Goal: Information Seeking & Learning: Check status

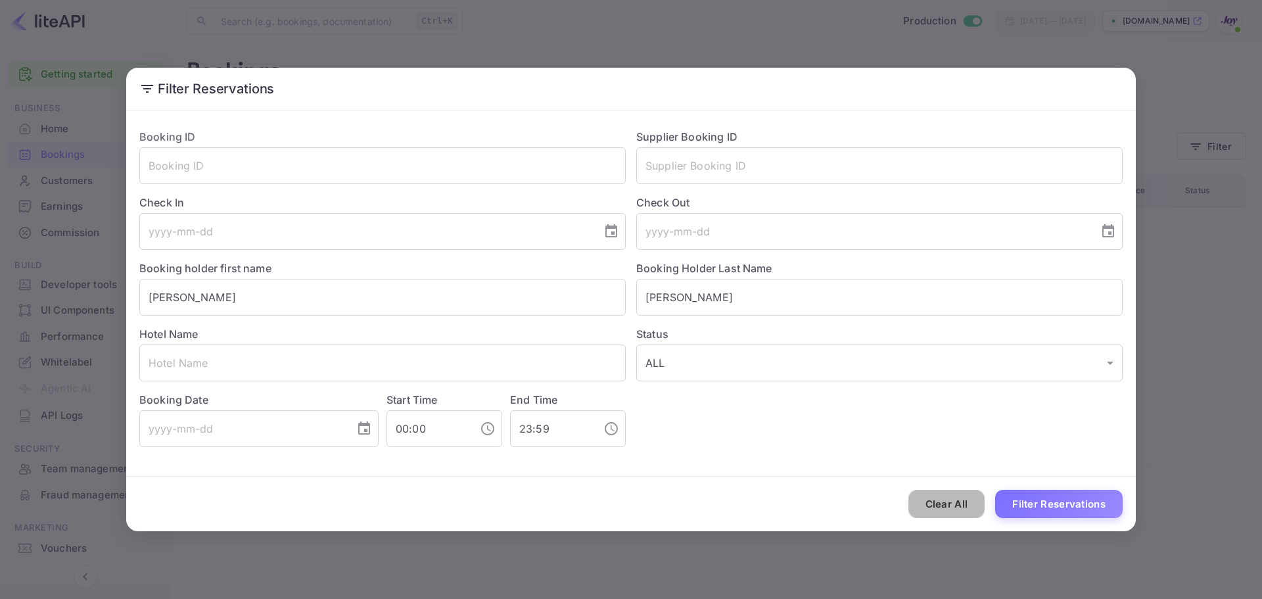
click at [625, 505] on button "Clear All" at bounding box center [946, 504] width 77 height 28
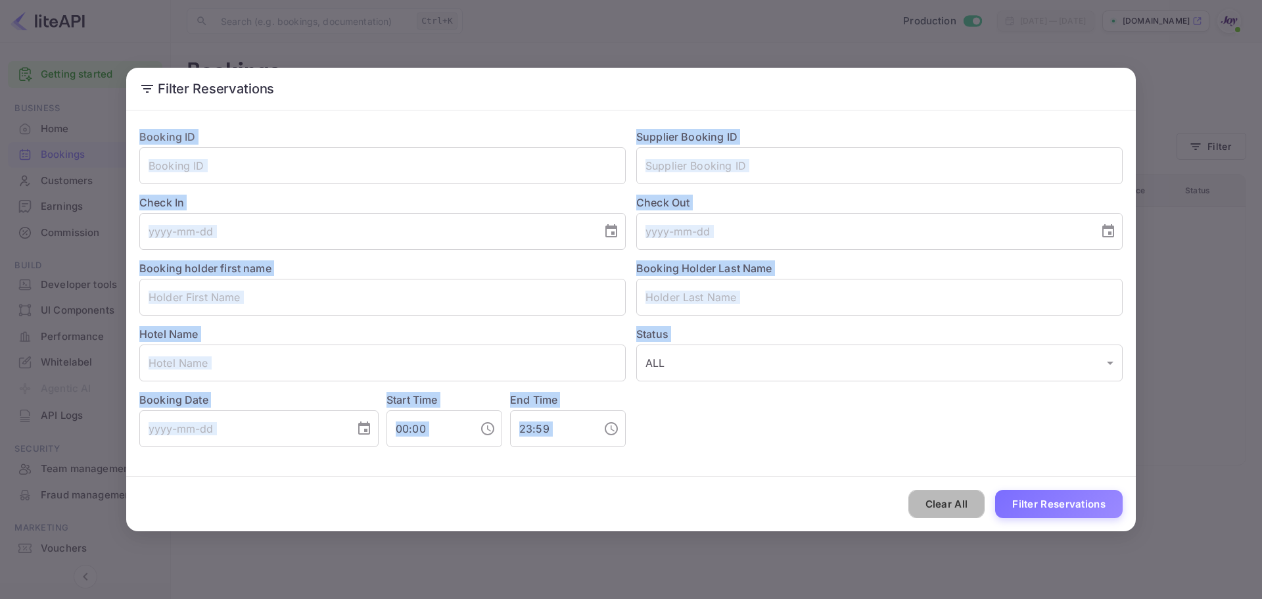
click at [625, 505] on div "Clear All Filter Reservations" at bounding box center [630, 503] width 1009 height 55
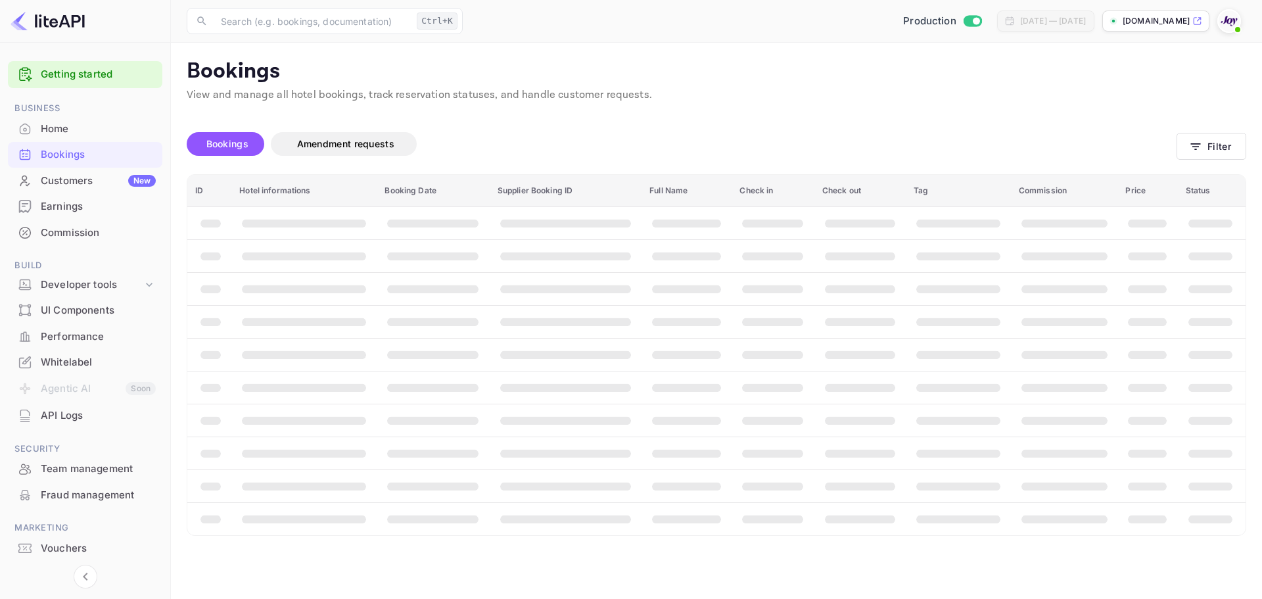
click at [625, 505] on th "booking table" at bounding box center [958, 518] width 105 height 33
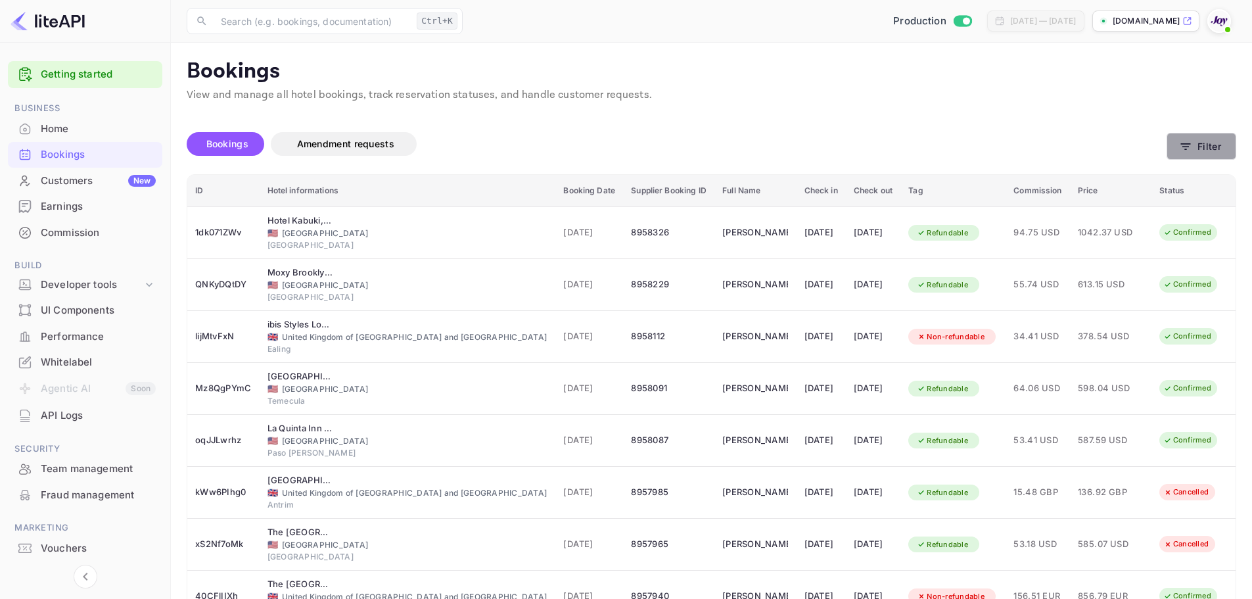
click at [1181, 136] on button "Filter" at bounding box center [1201, 146] width 70 height 27
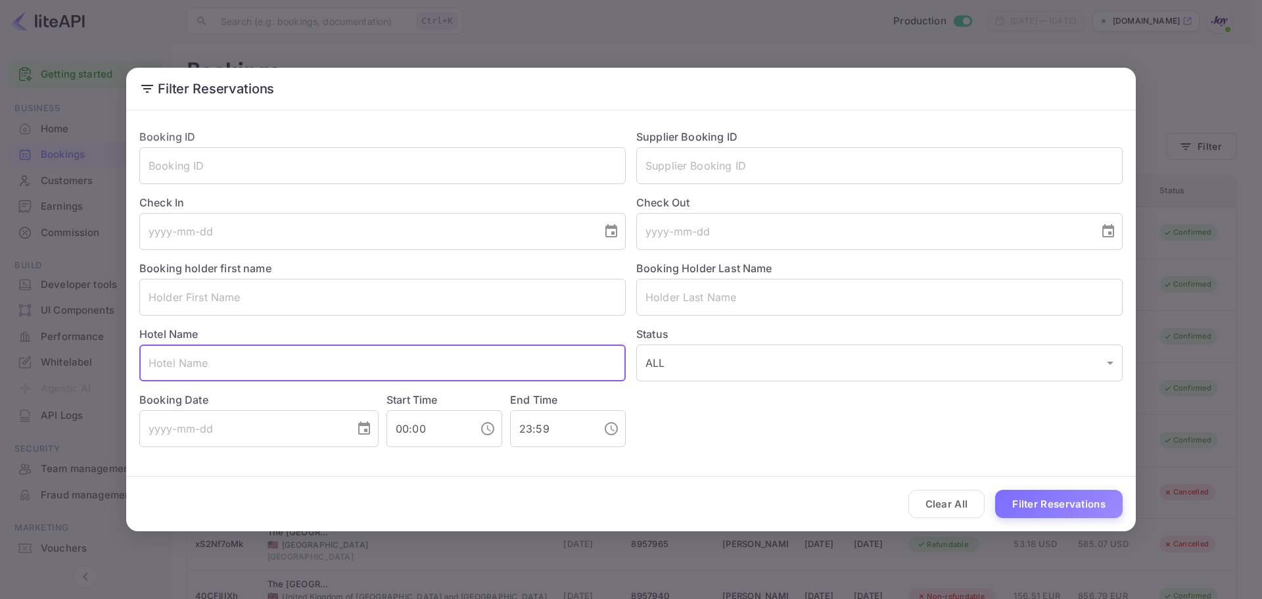
click at [187, 360] on input "text" at bounding box center [382, 362] width 486 height 37
click at [213, 294] on input "text" at bounding box center [382, 297] width 486 height 37
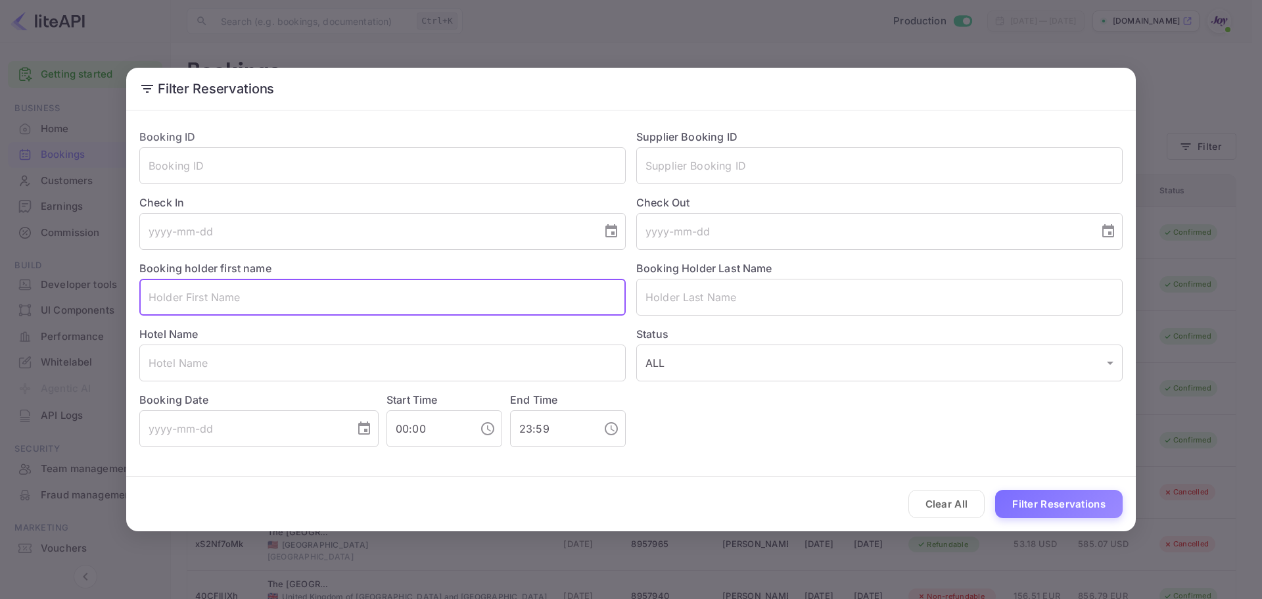
paste input "Tabea"
type input "Tabea"
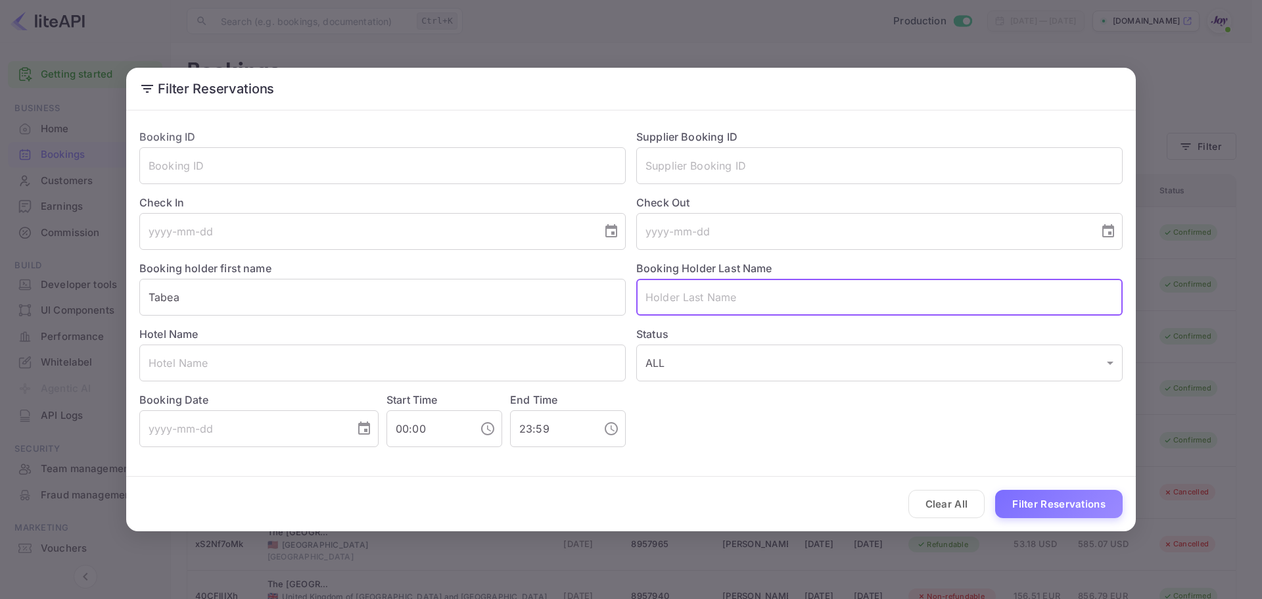
click at [680, 304] on input "text" at bounding box center [879, 297] width 486 height 37
paste input "Schmidt"
type input "Schmidt"
drag, startPoint x: 1093, startPoint y: 505, endPoint x: 618, endPoint y: 583, distance: 482.0
click at [1063, 505] on button "Filter Reservations" at bounding box center [1058, 504] width 127 height 28
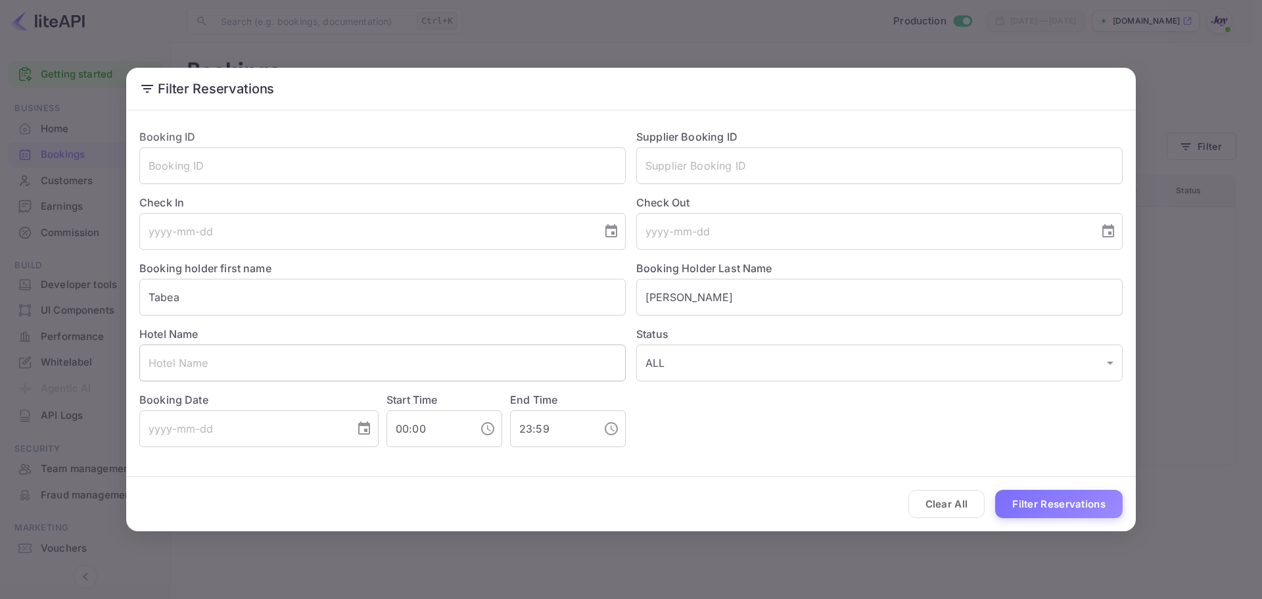
click at [302, 361] on input "text" at bounding box center [382, 362] width 486 height 37
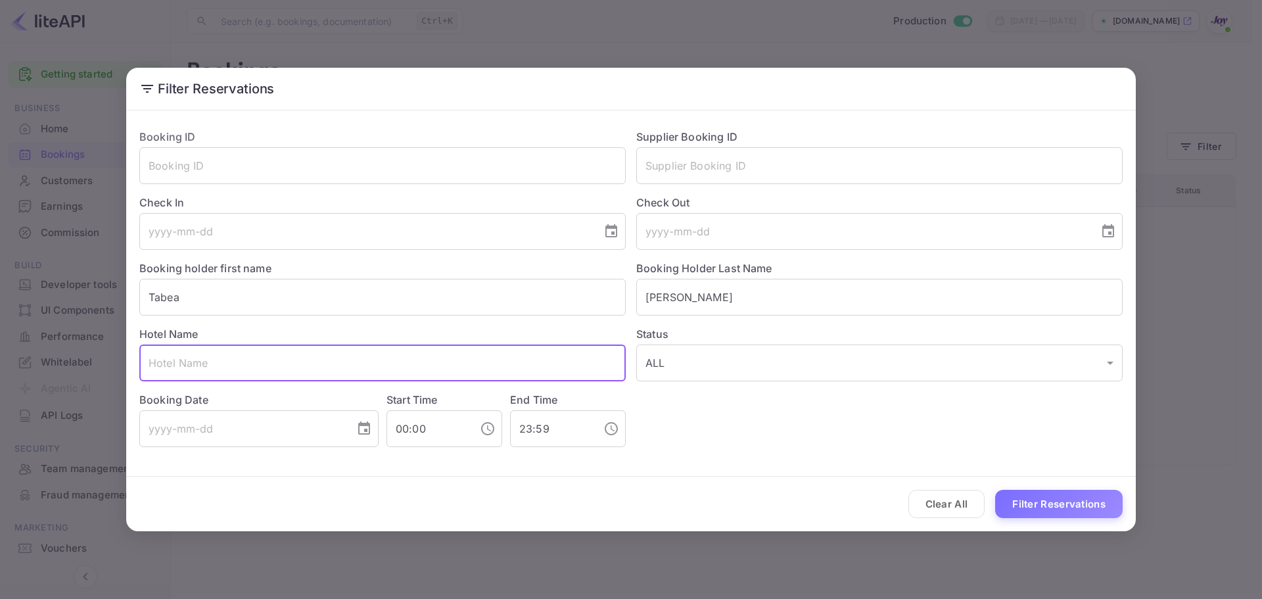
paste input "Ayres Lodge Alpine, 1251 Tavern Road, Alpine, US"
type input "Ayres Lodge Alpine, 1251 Tavern Road, Alpine, US"
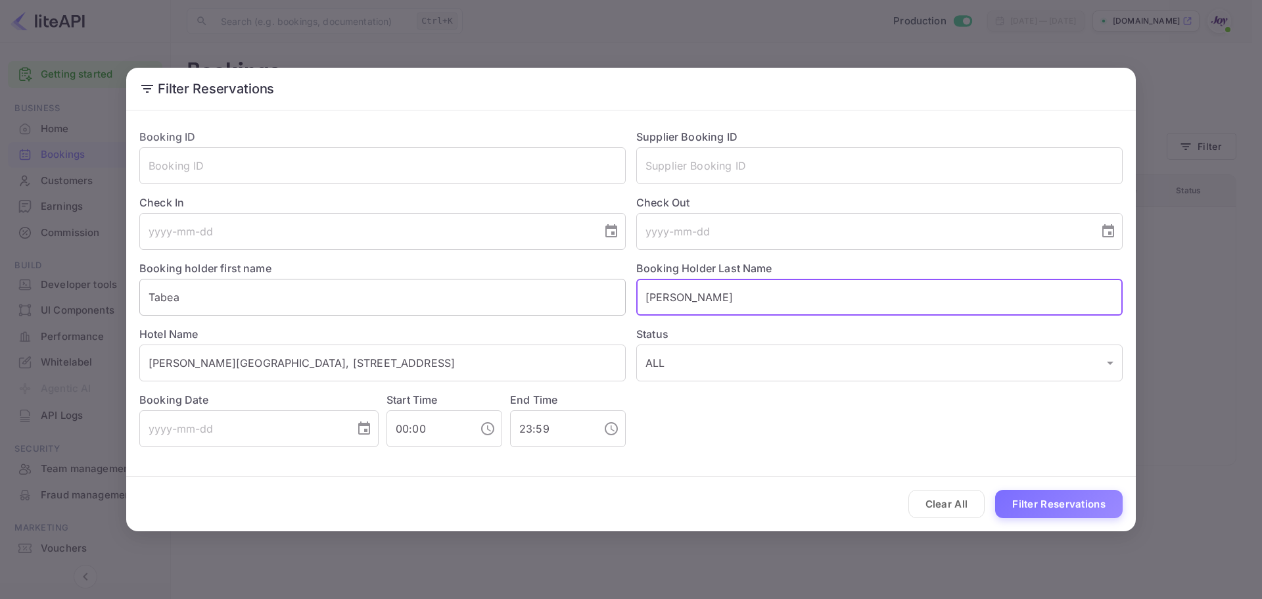
drag, startPoint x: 746, startPoint y: 294, endPoint x: 529, endPoint y: 286, distance: 217.0
click at [529, 286] on div "Booking ID ​ Supplier Booking ID ​ Check In ​ Check Out ​ Booking holder first …" at bounding box center [626, 282] width 994 height 329
click at [1112, 500] on button "Filter Reservations" at bounding box center [1058, 504] width 127 height 28
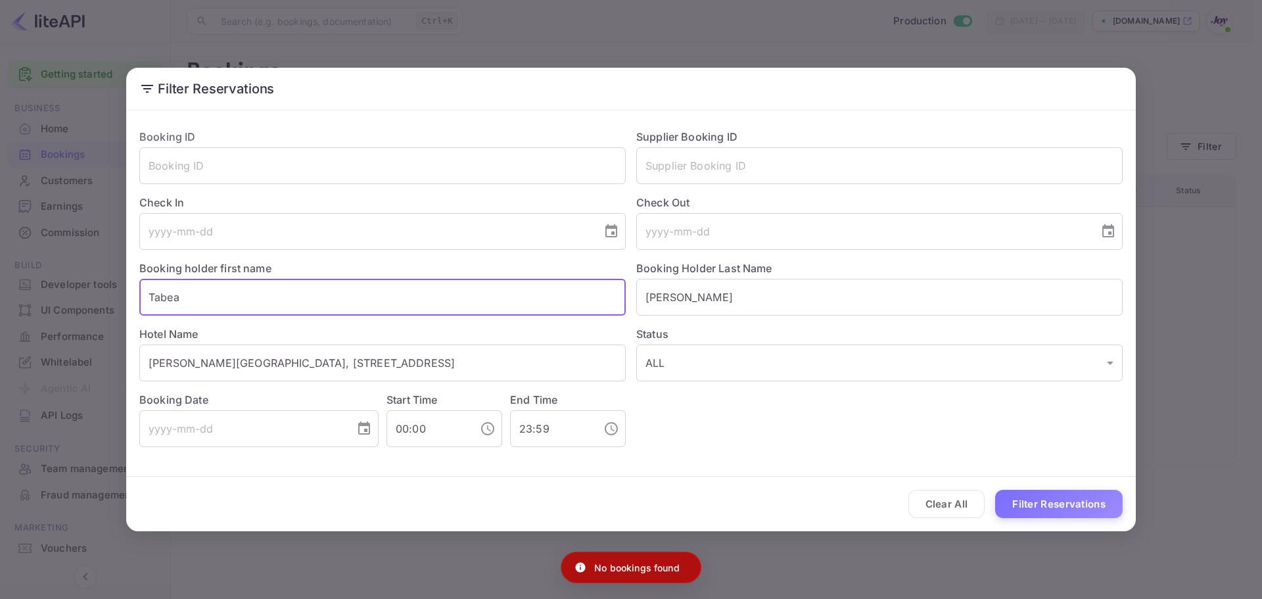
drag, startPoint x: 459, startPoint y: 302, endPoint x: -26, endPoint y: 254, distance: 488.0
click at [0, 254] on html "Getting started Business Home Bookings Customers New Earnings Commission Build …" at bounding box center [631, 299] width 1262 height 599
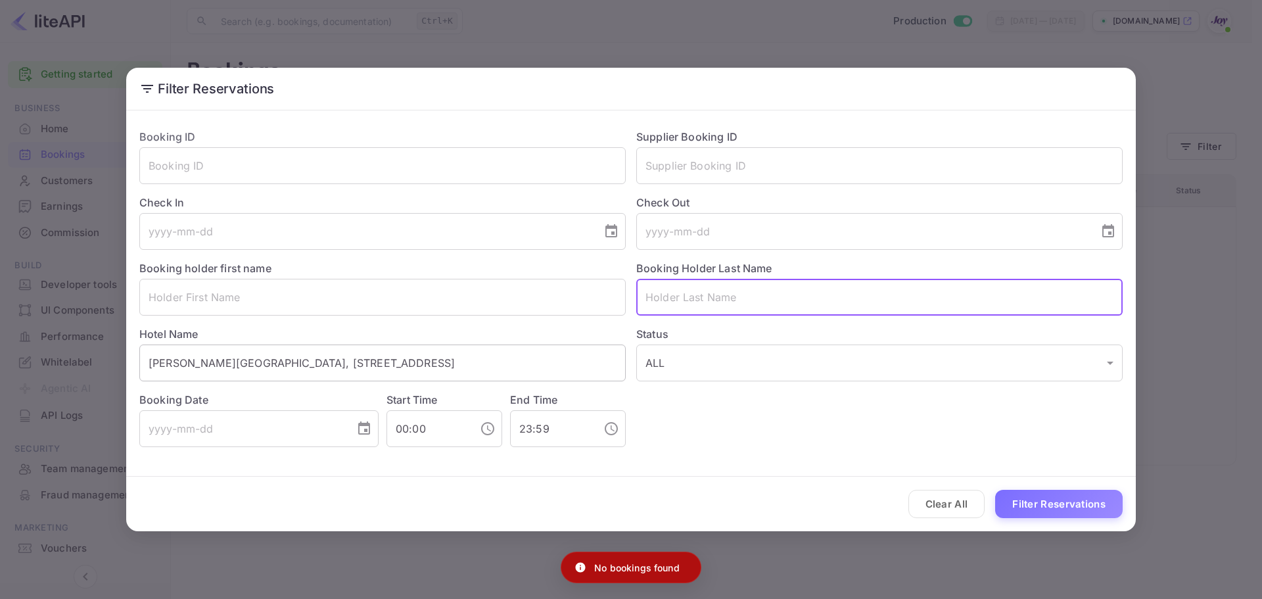
drag, startPoint x: 799, startPoint y: 298, endPoint x: 521, endPoint y: 346, distance: 282.2
click at [393, 298] on div "Booking ID ​ Supplier Booking ID ​ Check In ​ Check Out ​ Booking holder first …" at bounding box center [626, 282] width 994 height 329
click at [1084, 499] on button "Filter Reservations" at bounding box center [1058, 504] width 127 height 28
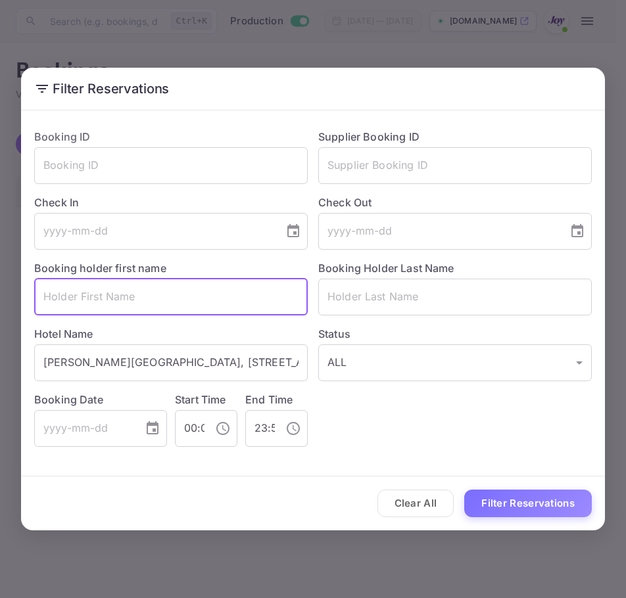
click at [244, 286] on input "text" at bounding box center [170, 297] width 273 height 37
paste input "[PERSON_NAME]"
type input "[PERSON_NAME]"
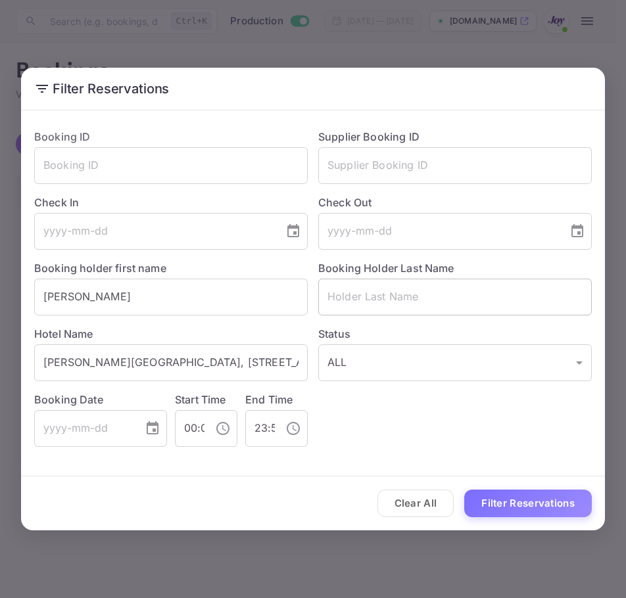
click at [362, 298] on input "text" at bounding box center [454, 297] width 273 height 37
paste input "Jacquette"
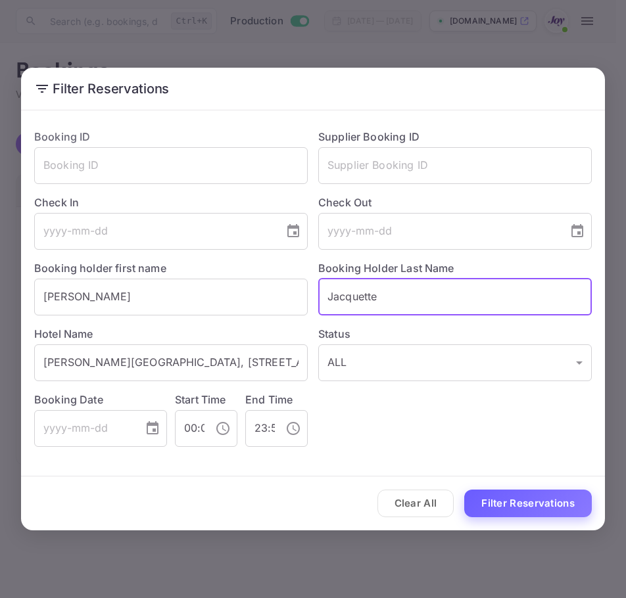
type input "Jacquette"
click at [502, 508] on button "Filter Reservations" at bounding box center [527, 504] width 127 height 28
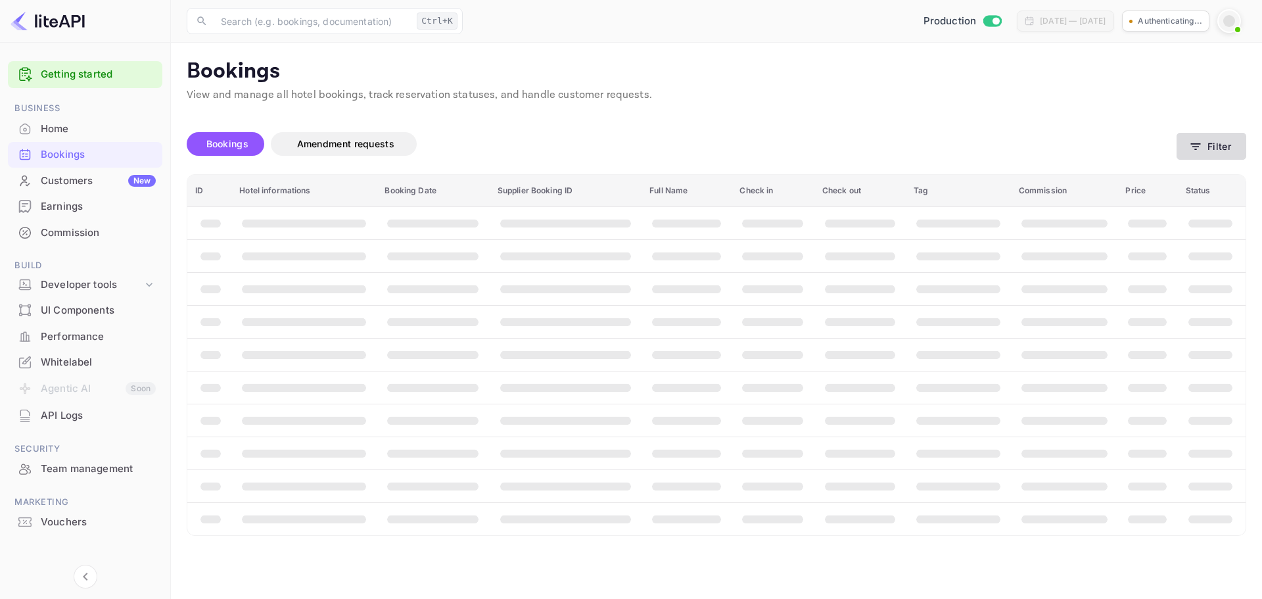
click at [1213, 144] on button "Filter" at bounding box center [1211, 146] width 70 height 27
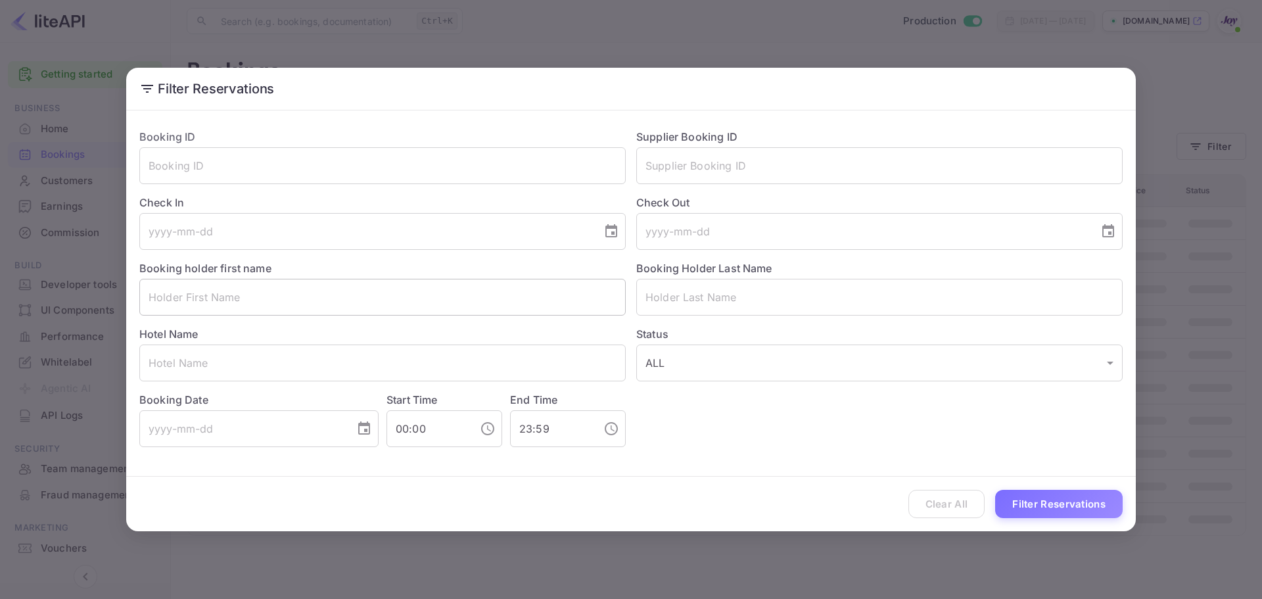
click at [375, 298] on input "text" at bounding box center [382, 297] width 486 height 37
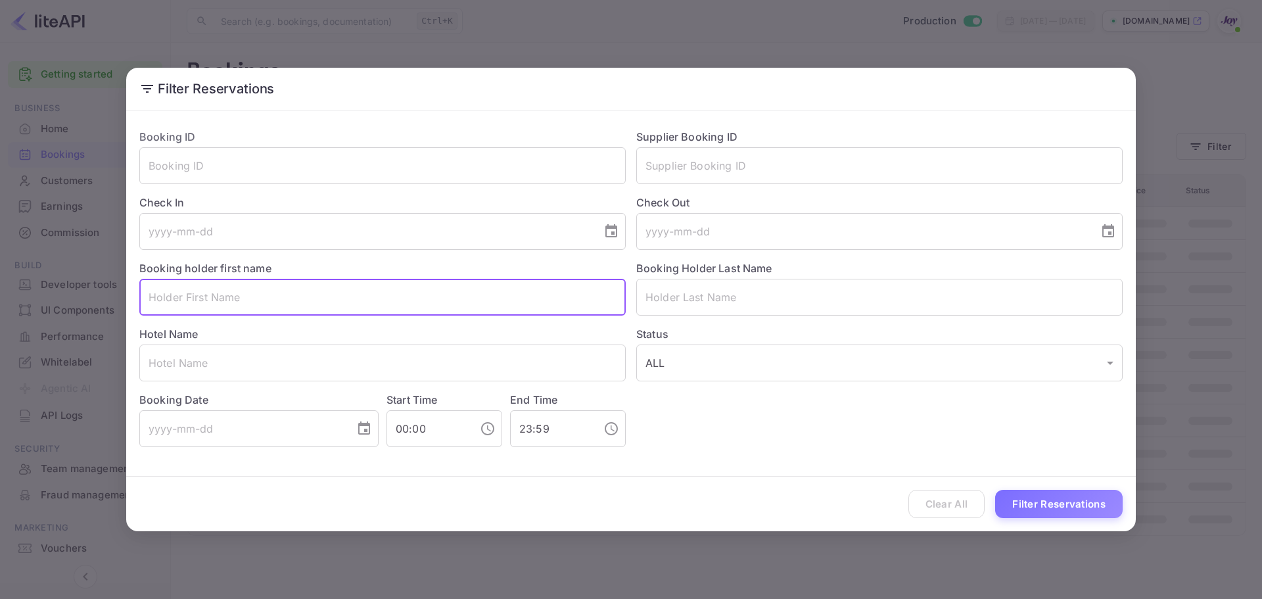
paste input "Jacquette"
type input "Jacquette"
click at [637, 289] on input "text" at bounding box center [879, 297] width 486 height 37
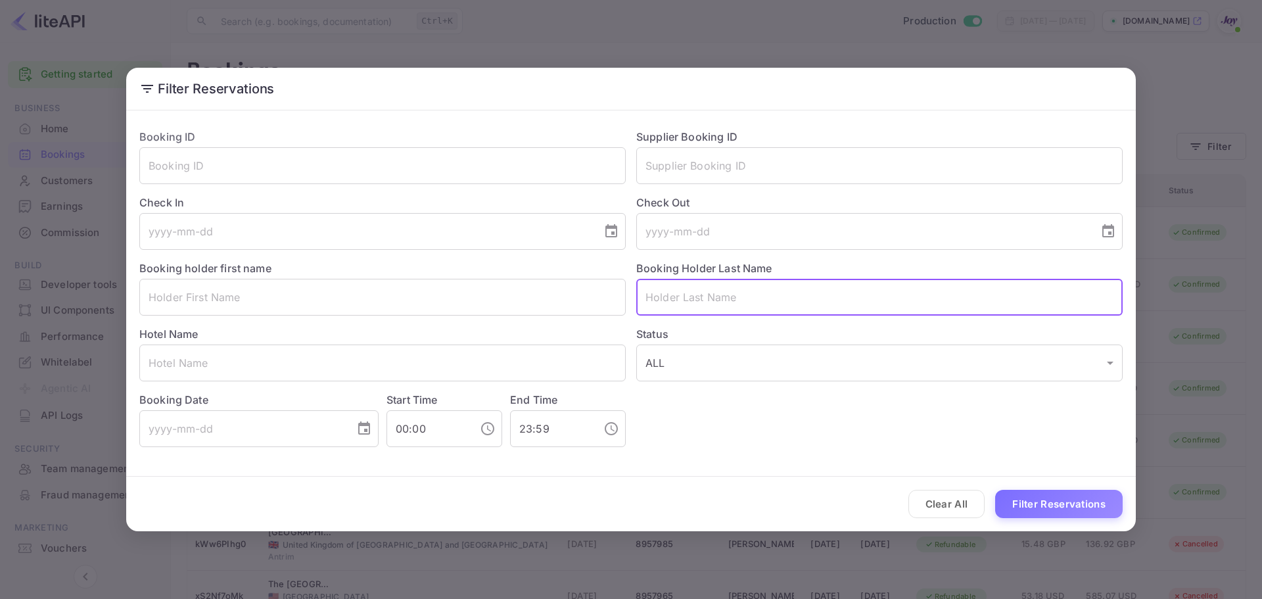
paste input "Jacquette"
type input "Jacquette"
click at [502, 296] on input "text" at bounding box center [382, 297] width 486 height 37
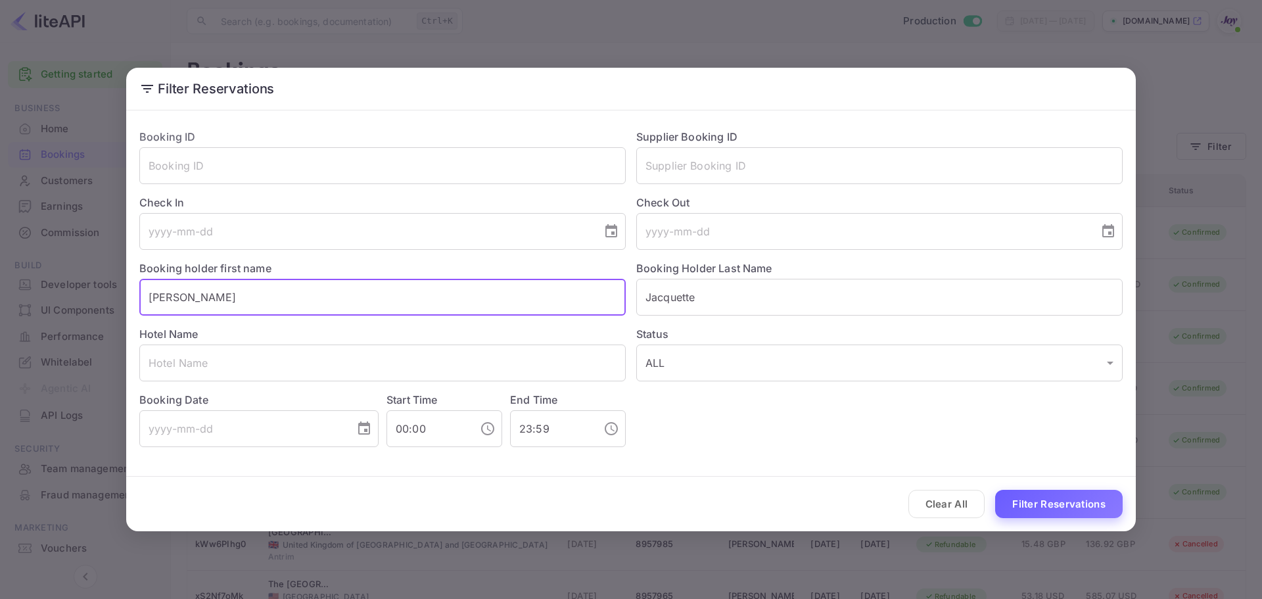
type input "[PERSON_NAME]"
click at [1053, 503] on button "Filter Reservations" at bounding box center [1058, 504] width 127 height 28
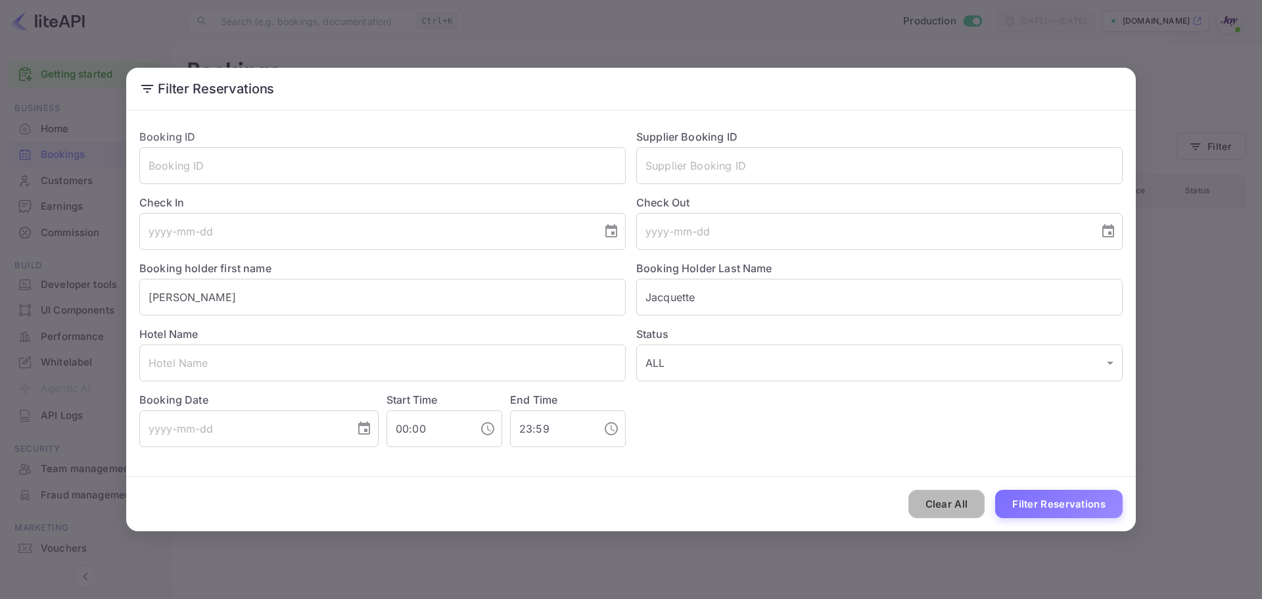
click at [944, 506] on button "Clear All" at bounding box center [946, 504] width 77 height 28
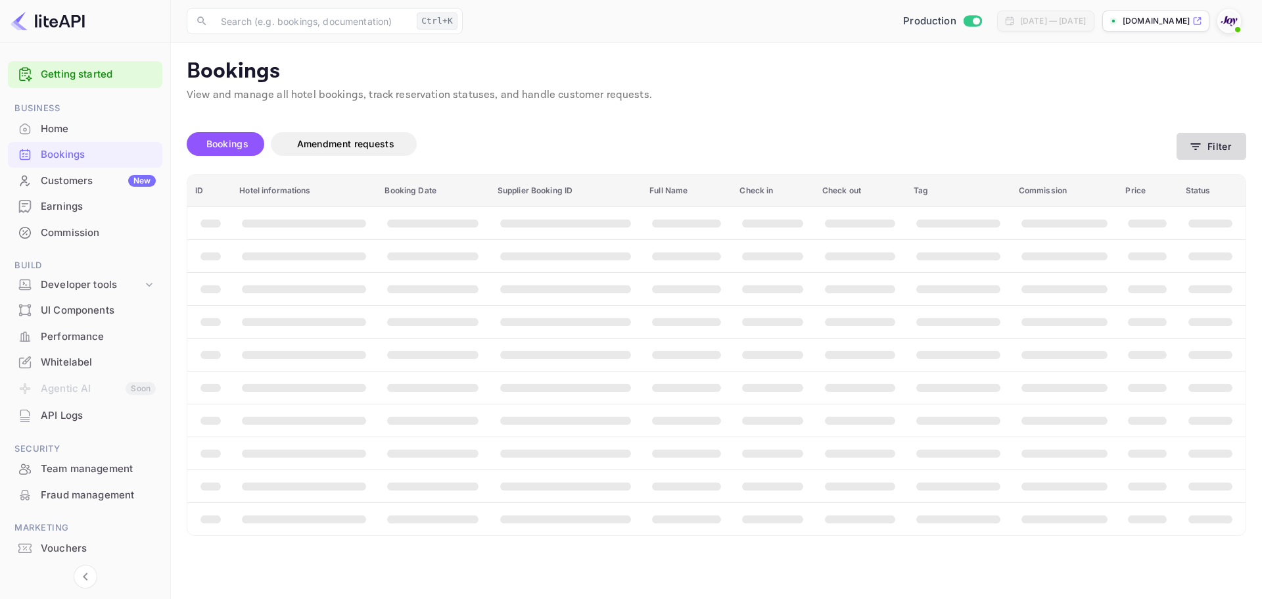
click at [1230, 143] on button "Filter" at bounding box center [1211, 146] width 70 height 27
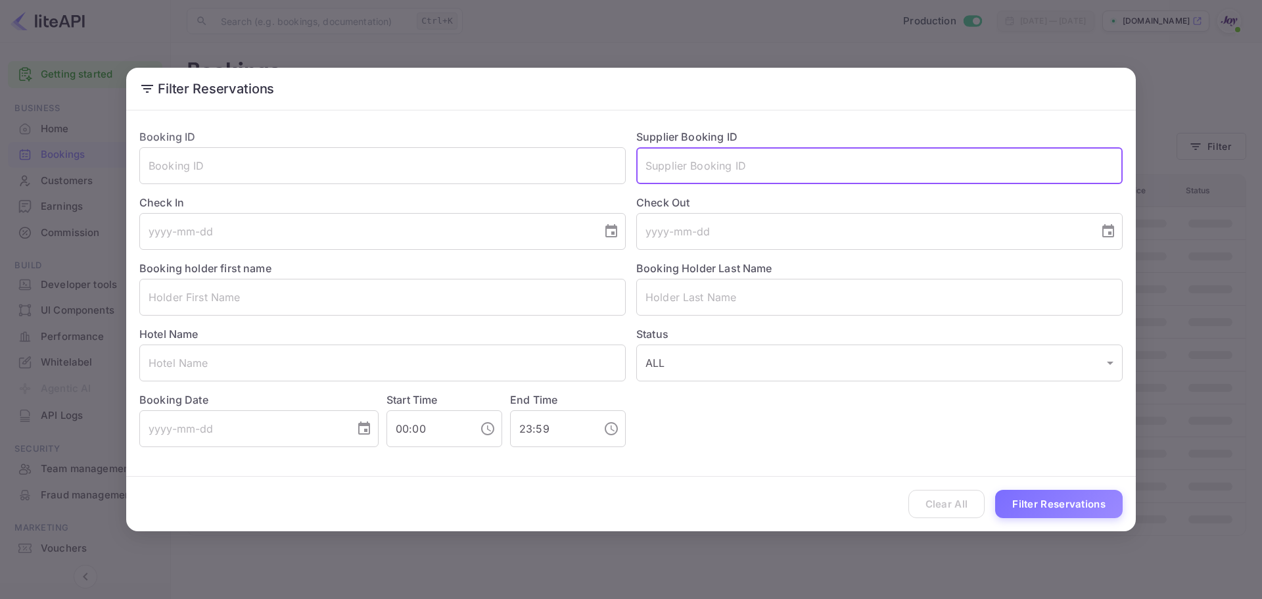
click at [708, 177] on input "text" at bounding box center [879, 165] width 486 height 37
paste input "7520584"
type input "7520584"
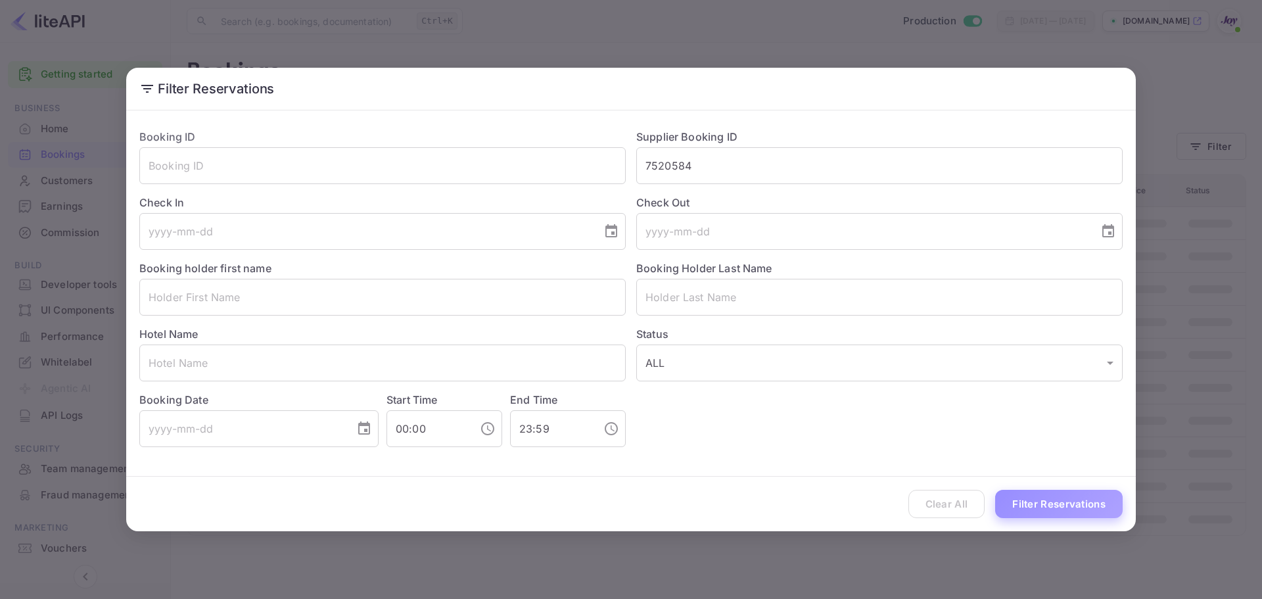
click at [1059, 496] on button "Filter Reservations" at bounding box center [1058, 504] width 127 height 28
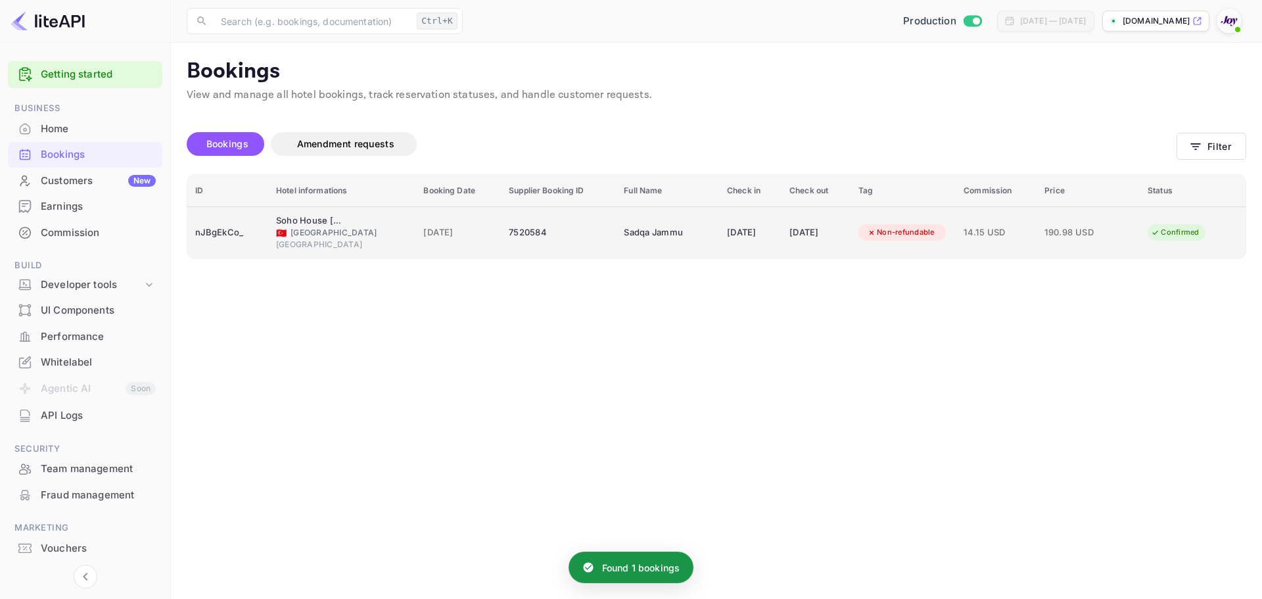
click at [273, 227] on td "Soho House Istanbul 🇹🇷 Türkiye Istanbul" at bounding box center [341, 232] width 147 height 52
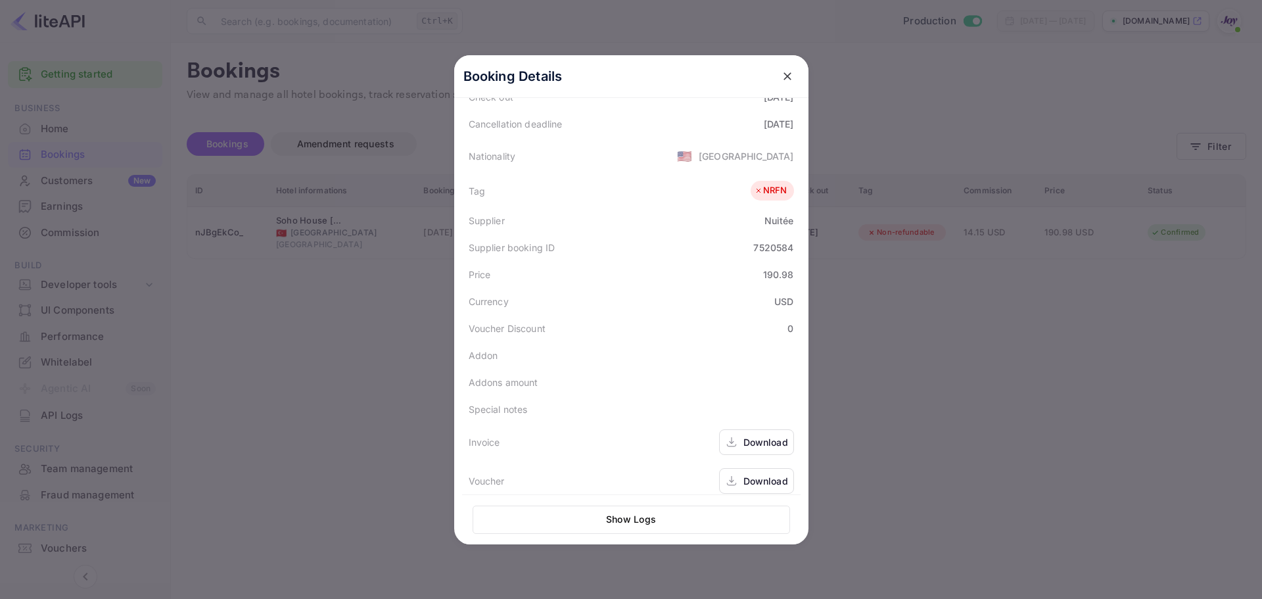
scroll to position [294, 0]
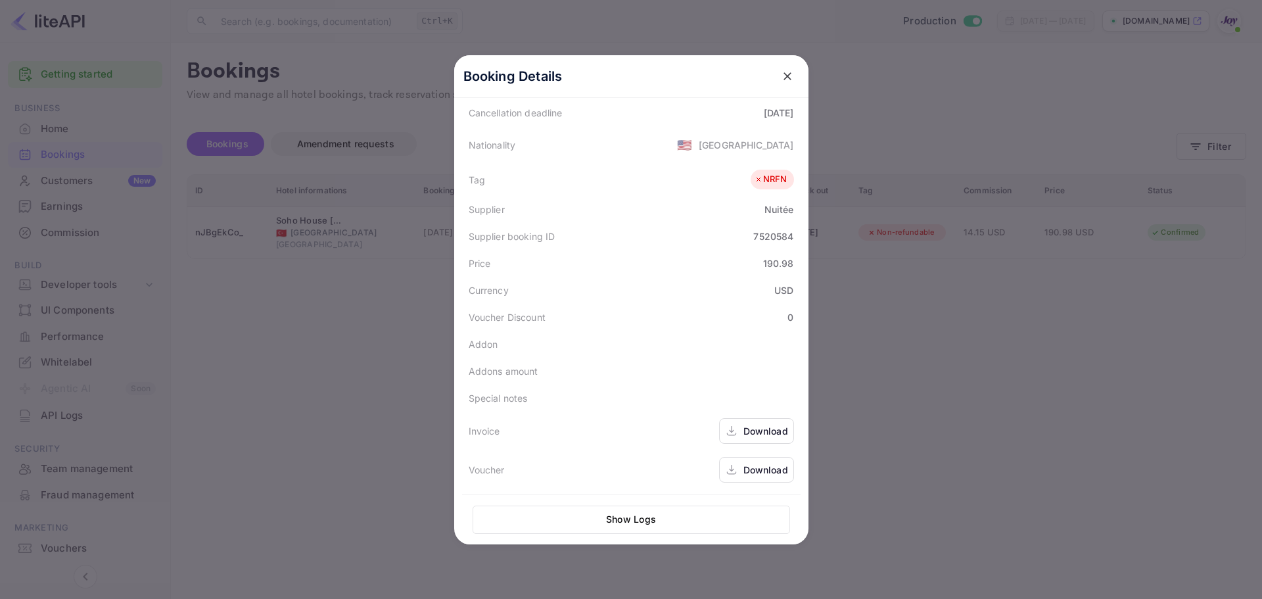
click at [743, 438] on div "Download" at bounding box center [756, 431] width 75 height 26
click at [734, 480] on div "Download" at bounding box center [756, 470] width 75 height 26
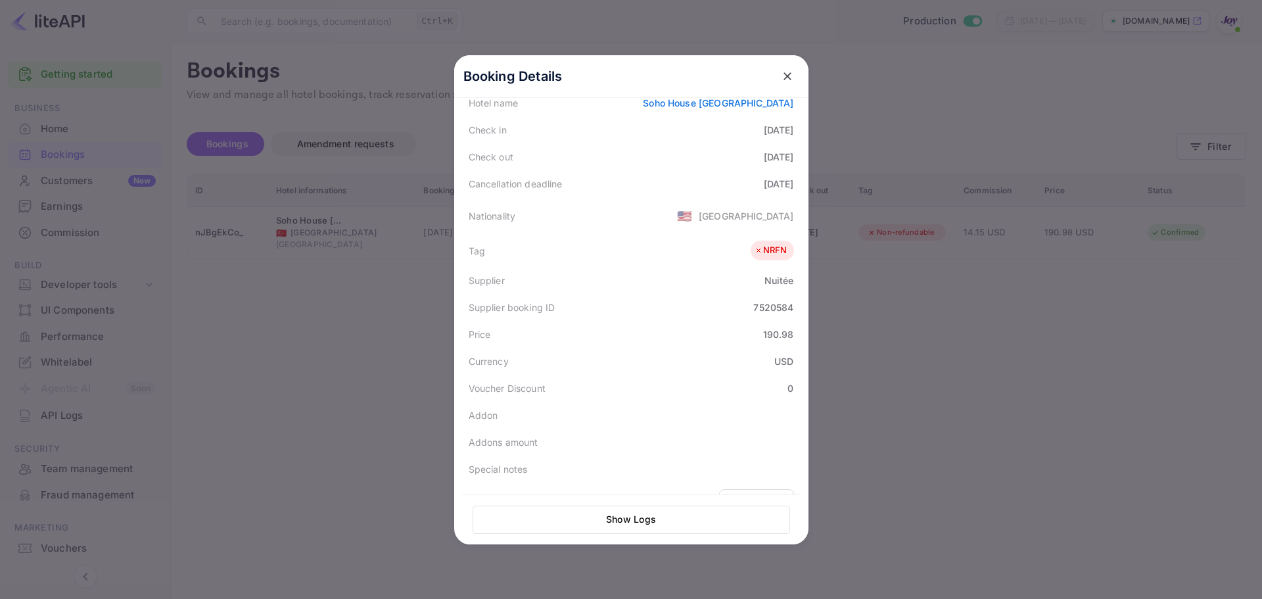
scroll to position [263, 0]
